Goal: Information Seeking & Learning: Learn about a topic

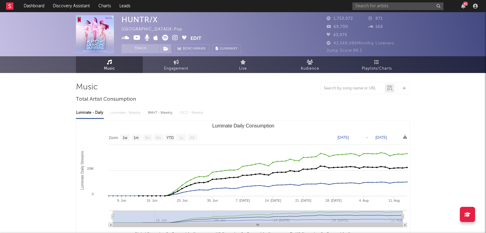
select select "1w"
click at [34, 7] on link "Dashboard" at bounding box center [33, 6] width 29 height 12
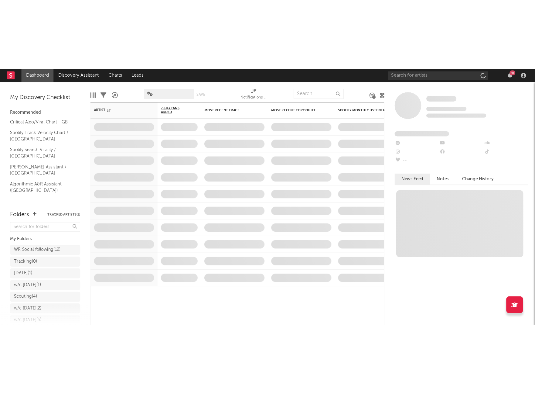
scroll to position [28, 0]
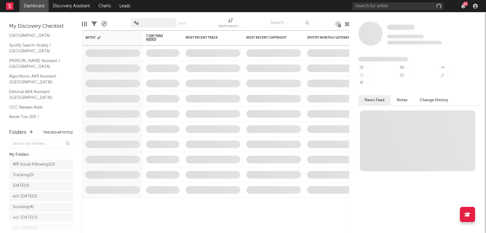
click at [33, 129] on link "Shazam Top 200 / GB" at bounding box center [38, 132] width 58 height 7
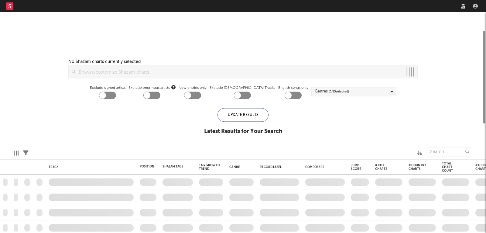
checkbox input "true"
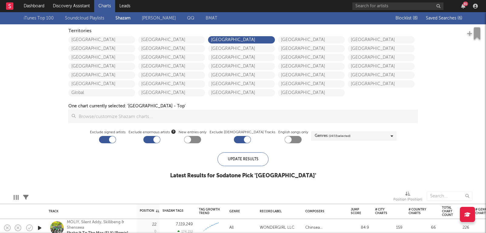
click at [443, 12] on div "Blocklist ( 8 ) Saved Searches ( 6 )" at bounding box center [424, 18] width 76 height 12
click at [441, 20] on span "Saved Searches ( 6 )" at bounding box center [444, 18] width 36 height 4
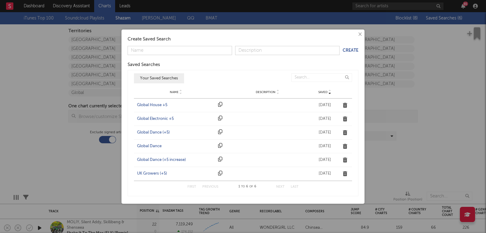
click at [153, 175] on div "UK Growers (+5)" at bounding box center [176, 173] width 78 height 6
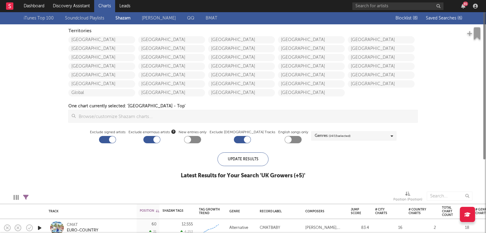
click at [452, 18] on span "Saved Searches ( 6 )" at bounding box center [444, 18] width 36 height 4
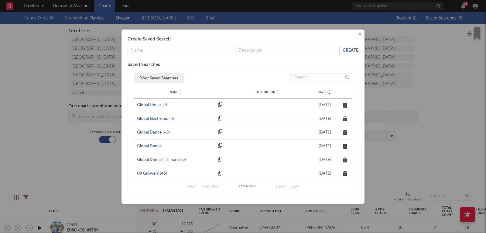
click at [158, 130] on div "Global Dance (+5)" at bounding box center [176, 132] width 78 height 6
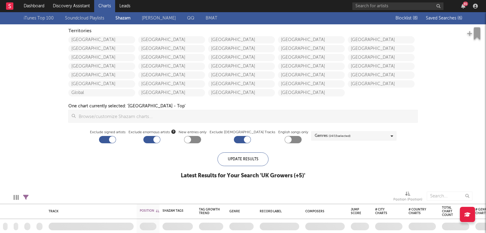
checkbox input "true"
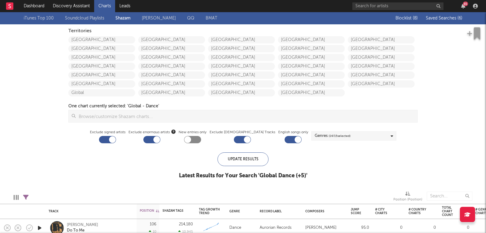
click at [439, 21] on div "Blocklist ( 8 ) Saved Searches ( 6 )" at bounding box center [424, 18] width 76 height 12
click at [438, 19] on span "Saved Searches ( 6 )" at bounding box center [444, 18] width 36 height 4
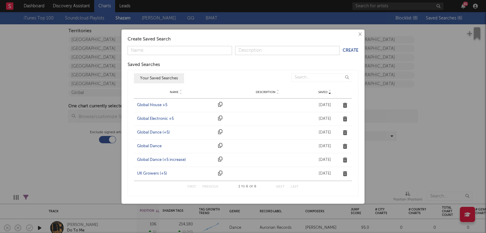
click at [153, 118] on div "Global Electronic +5" at bounding box center [176, 119] width 78 height 6
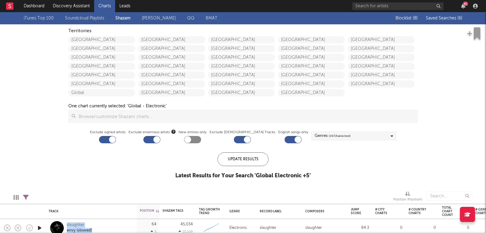
click at [447, 17] on span "Saved Searches ( 6 )" at bounding box center [444, 18] width 36 height 4
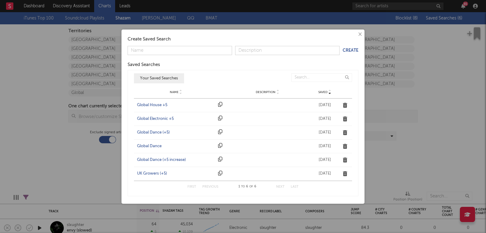
click at [154, 118] on div "Global Electronic +5" at bounding box center [176, 119] width 78 height 6
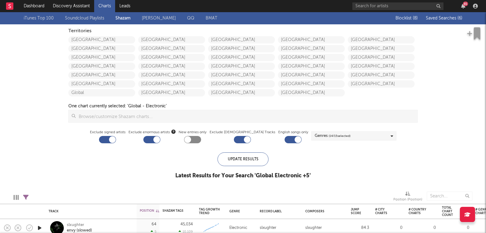
click at [442, 21] on div "Blocklist ( 8 ) Saved Searches ( 6 )" at bounding box center [424, 18] width 76 height 12
click at [440, 20] on button "Saved Searches ( 6 )" at bounding box center [443, 18] width 38 height 5
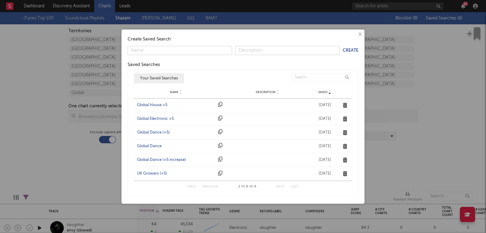
click at [155, 105] on div "Global House +5" at bounding box center [176, 105] width 78 height 6
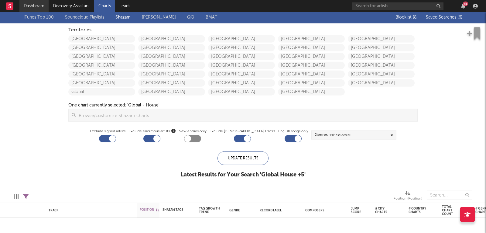
click at [26, 7] on link "Dashboard" at bounding box center [33, 6] width 29 height 12
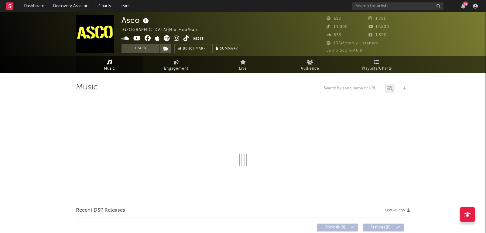
select select "1w"
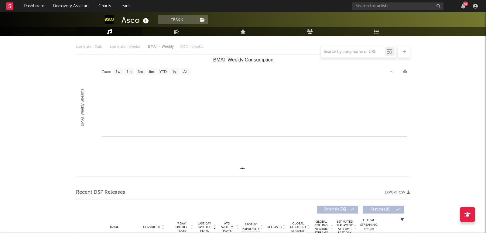
scroll to position [133, 0]
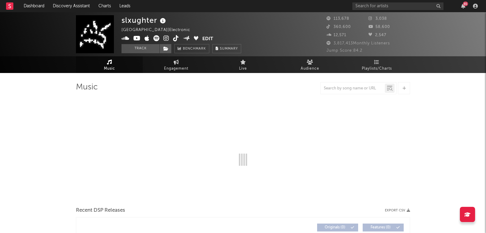
select select "6m"
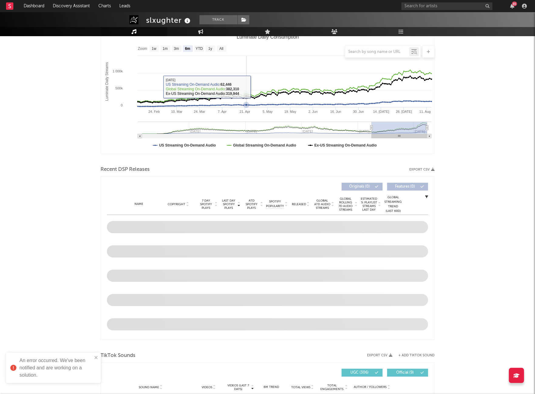
scroll to position [88, 0]
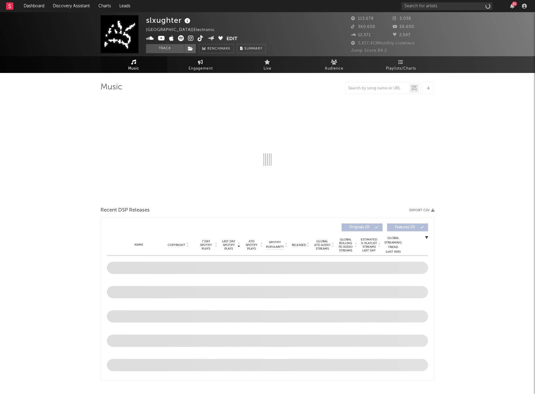
select select "6m"
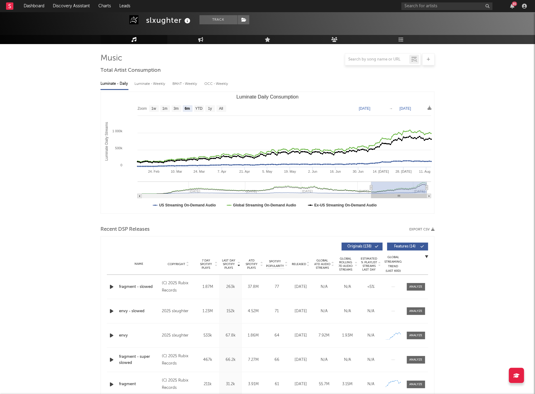
scroll to position [90, 0]
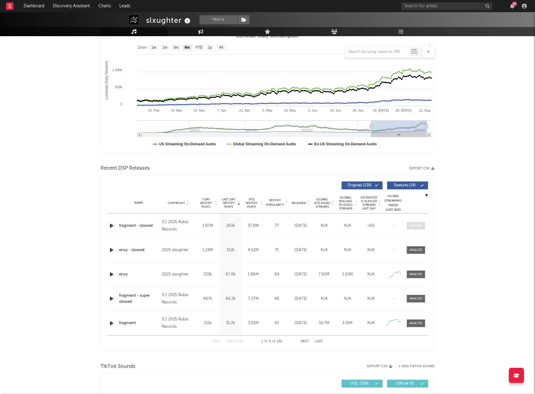
click at [416, 226] on div at bounding box center [416, 225] width 13 height 5
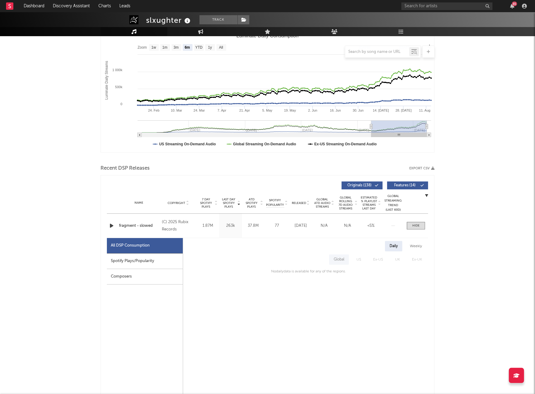
scroll to position [146, 0]
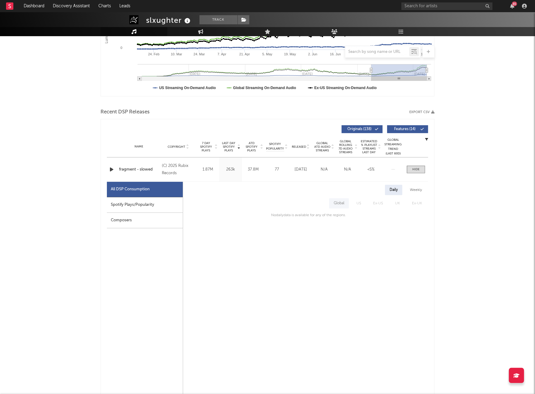
click at [166, 204] on div "Spotify Plays/Popularity" at bounding box center [145, 204] width 76 height 15
select select "6m"
select select "1w"
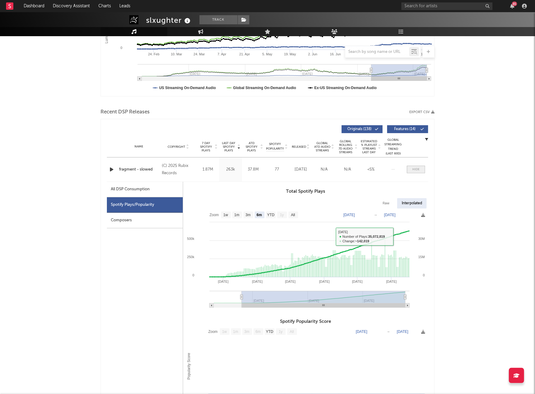
click at [415, 170] on div at bounding box center [416, 169] width 7 height 5
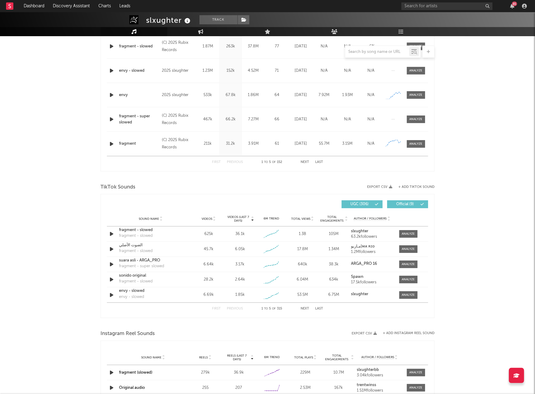
scroll to position [307, 0]
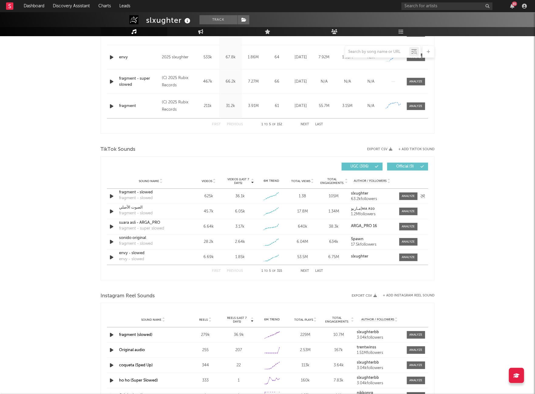
click at [417, 189] on div "Sound Name fragment - slowed fragment - slowed Videos 625k Videos (last 7 days)…" at bounding box center [267, 196] width 321 height 15
click at [401, 191] on div "Sound Name fragment - slowed fragment - slowed Videos 625k Videos (last 7 days)…" at bounding box center [267, 196] width 321 height 15
click at [400, 194] on span at bounding box center [408, 196] width 18 height 8
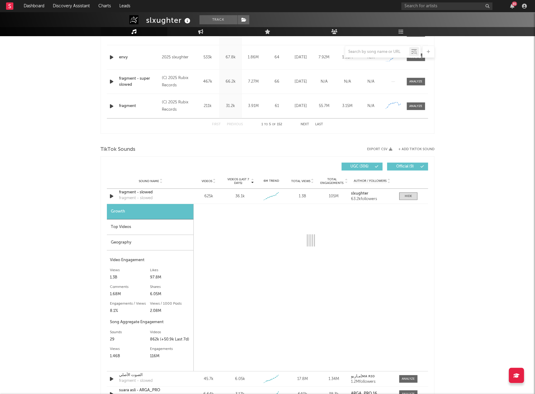
select select "1w"
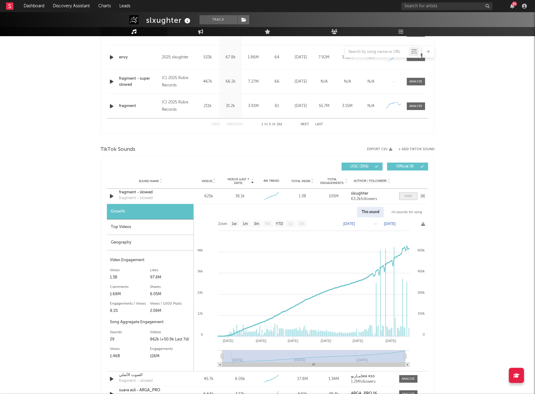
click at [414, 197] on span at bounding box center [408, 196] width 18 height 8
